Goal: Transaction & Acquisition: Purchase product/service

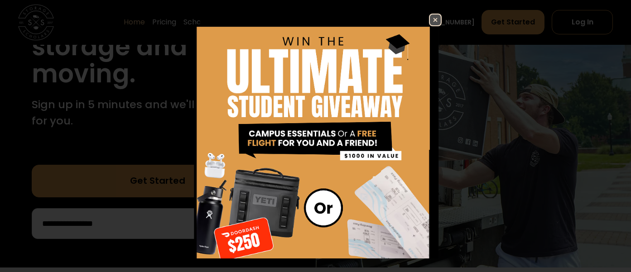
scroll to position [170, 0]
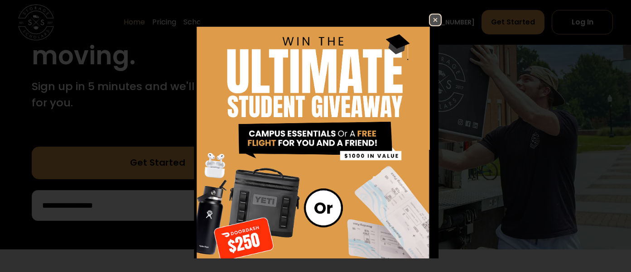
click at [431, 21] on img at bounding box center [435, 20] width 11 height 11
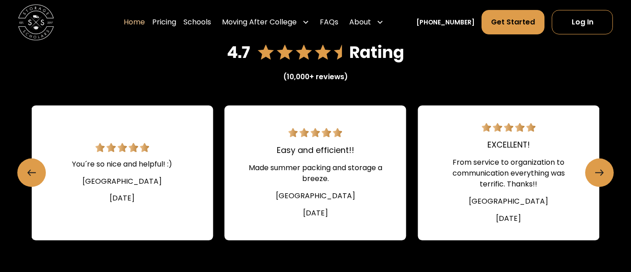
scroll to position [1222, 0]
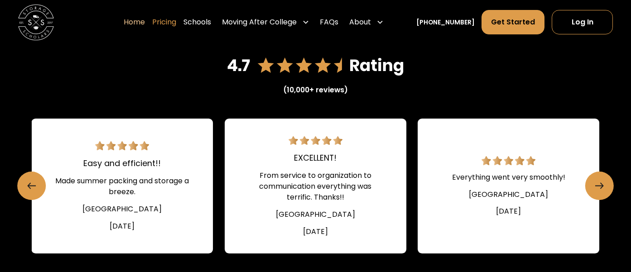
click at [172, 20] on link "Pricing" at bounding box center [164, 22] width 24 height 25
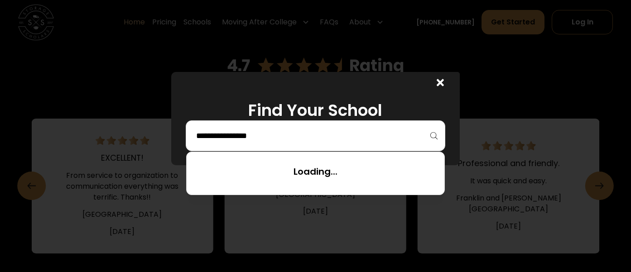
click at [243, 133] on input "search" at bounding box center [315, 135] width 240 height 15
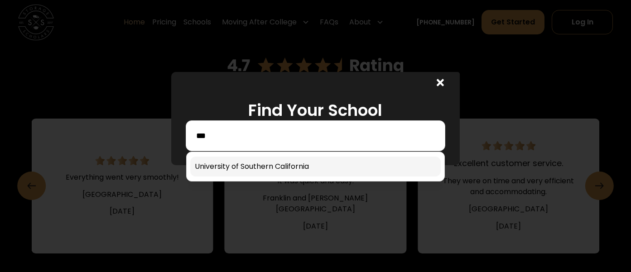
type input "***"
click at [249, 165] on link at bounding box center [315, 167] width 250 height 20
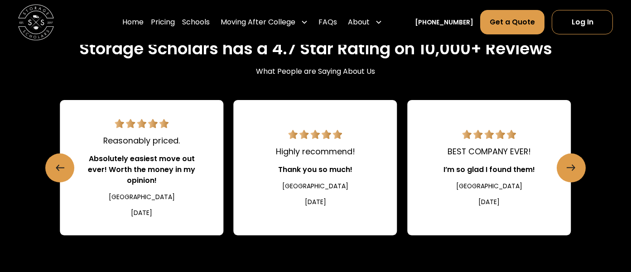
scroll to position [933, 0]
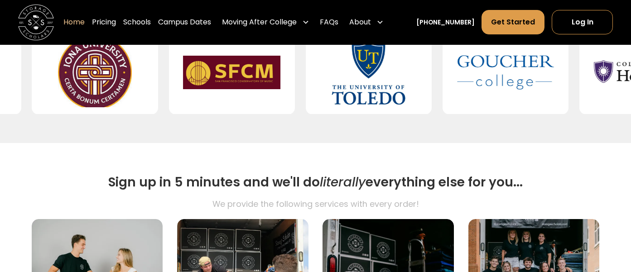
scroll to position [450, 0]
